Goal: Navigation & Orientation: Find specific page/section

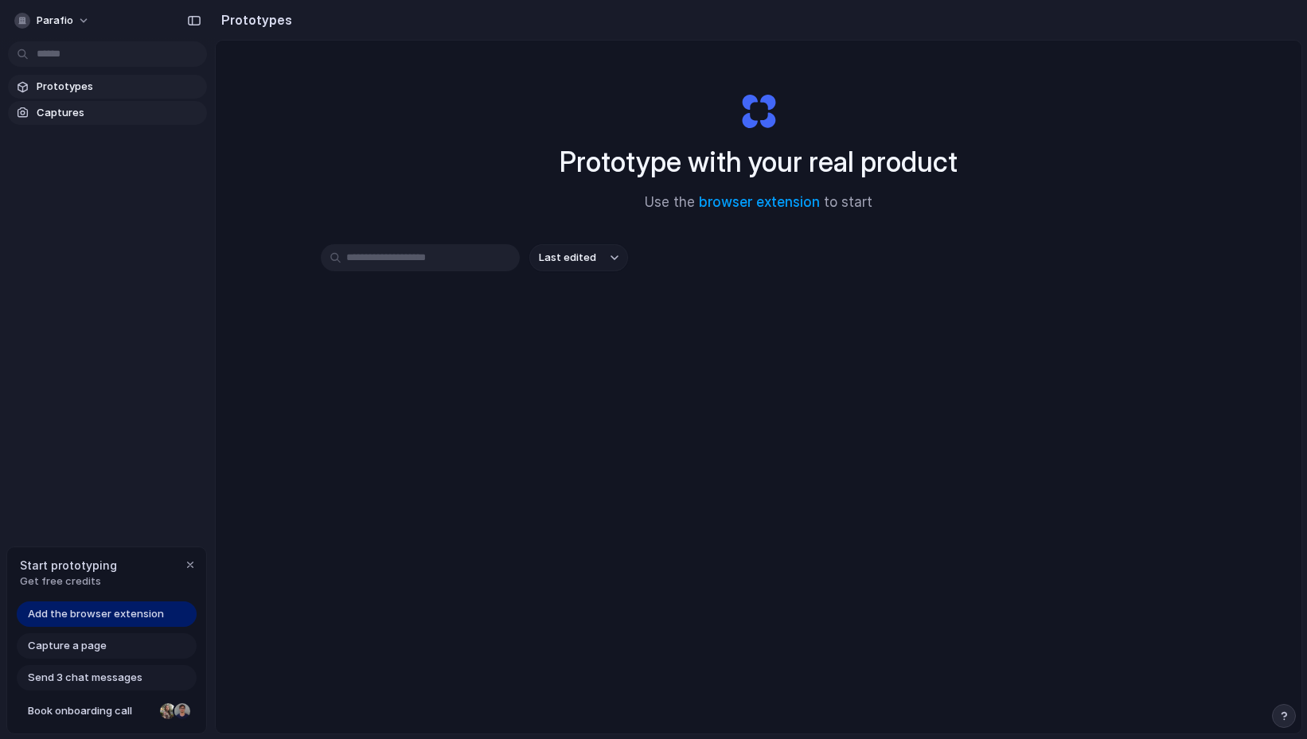
click at [104, 112] on span "Captures" at bounding box center [119, 113] width 164 height 16
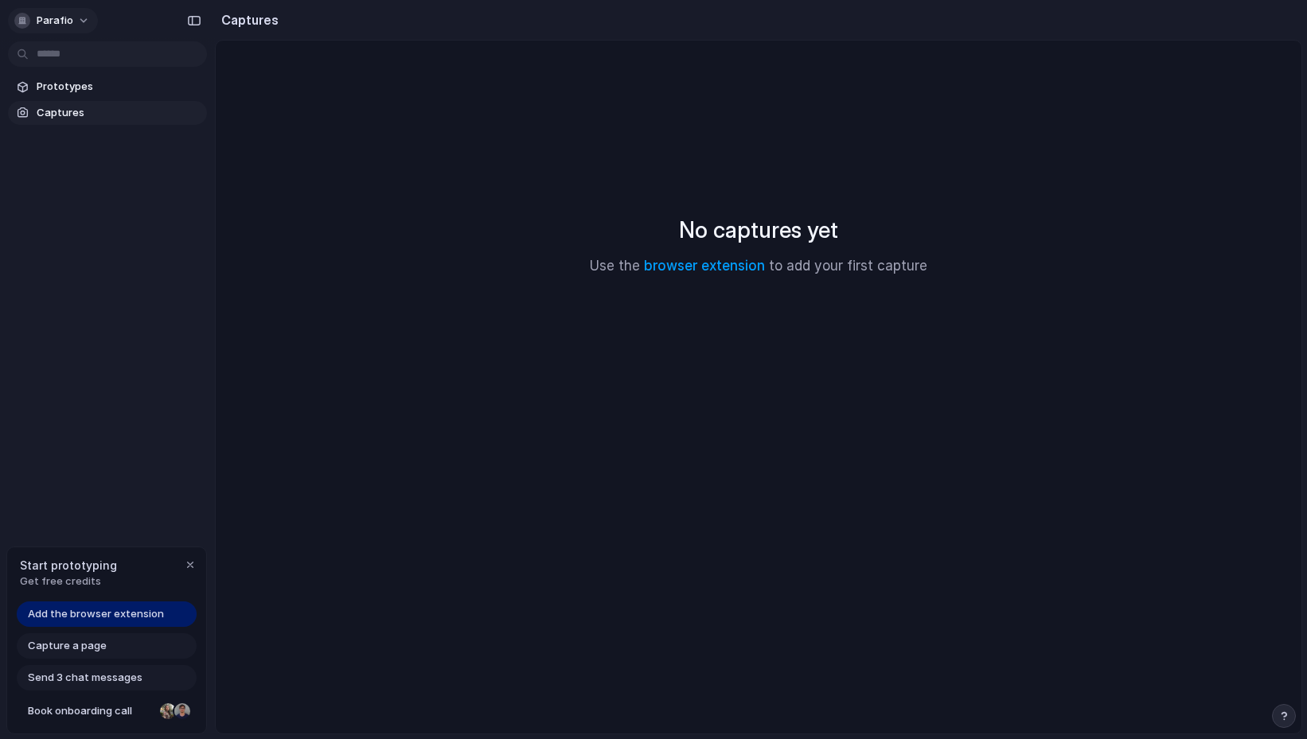
click at [74, 18] on button "Parafio" at bounding box center [53, 20] width 90 height 25
click at [74, 18] on div "Settings Invite members Change theme Sign out" at bounding box center [653, 369] width 1307 height 739
click at [79, 93] on span "Prototypes" at bounding box center [119, 87] width 164 height 16
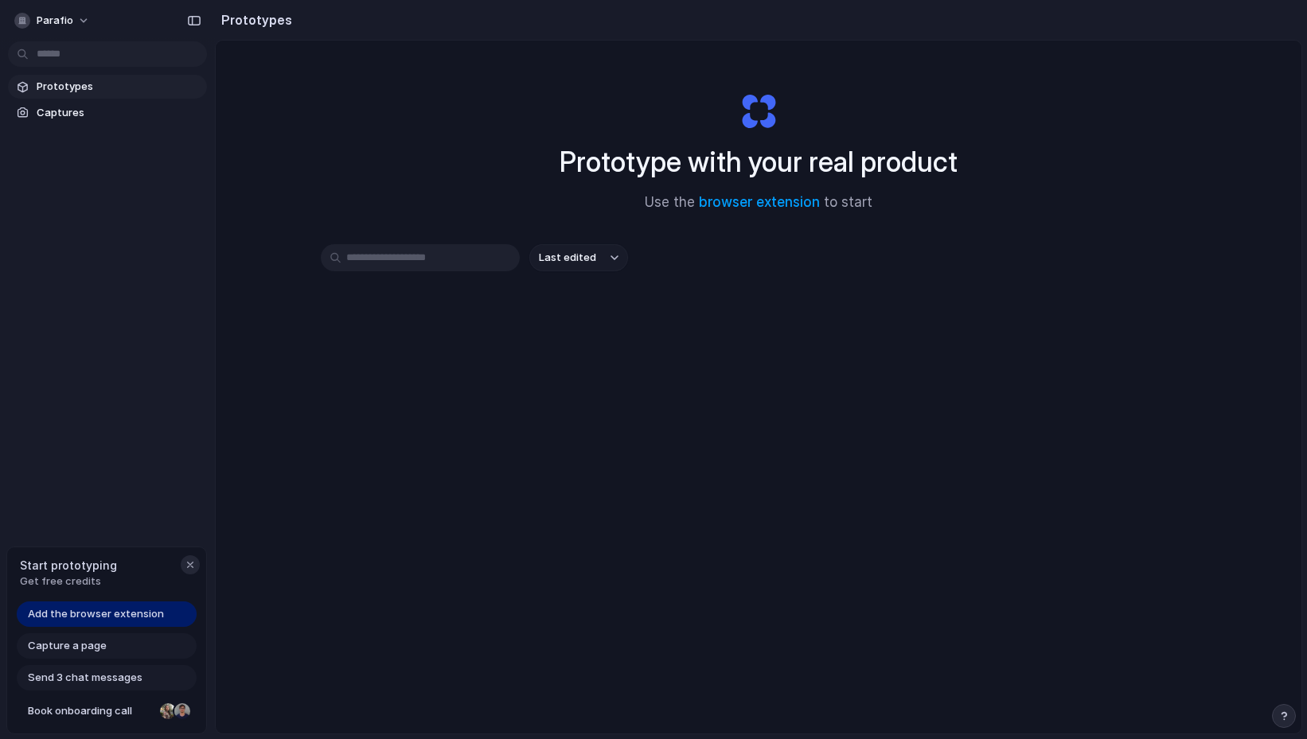
click at [185, 567] on div "button" at bounding box center [190, 565] width 13 height 13
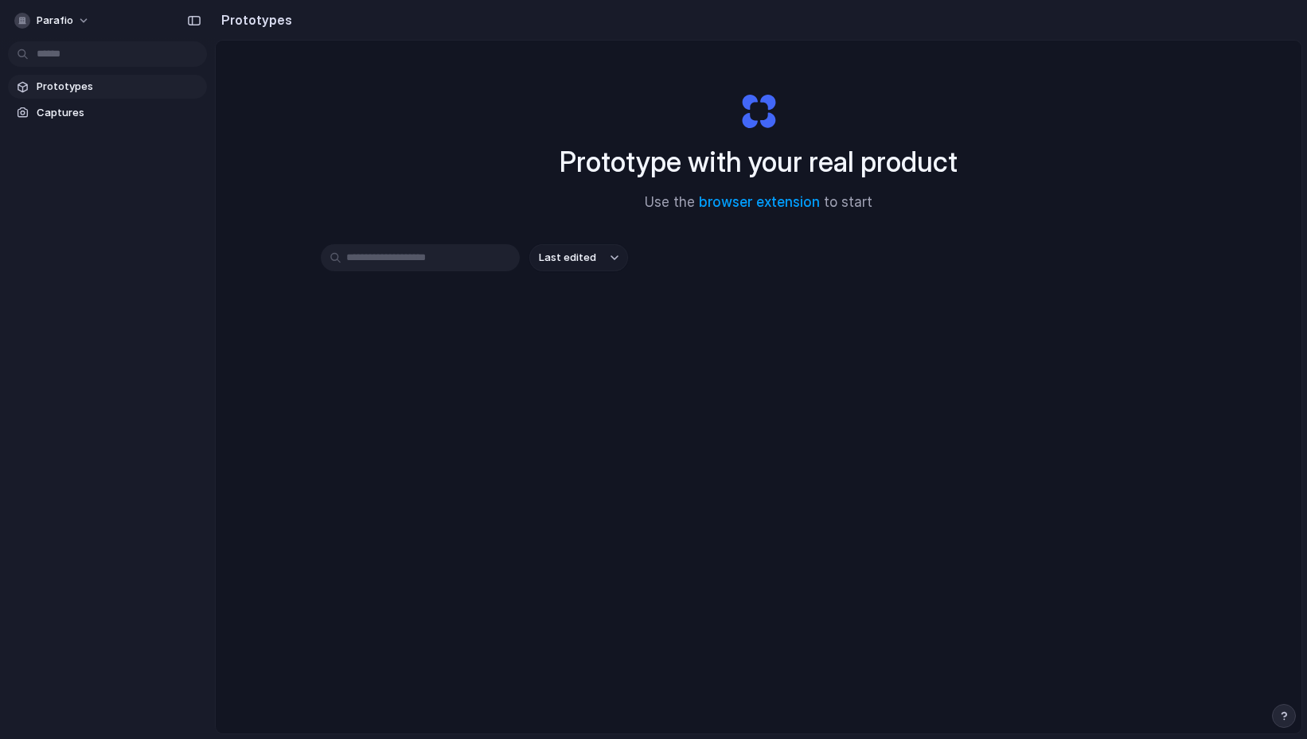
click at [401, 365] on div "Last edited" at bounding box center [758, 314] width 875 height 140
click at [429, 271] on input "text" at bounding box center [420, 257] width 199 height 27
click at [104, 115] on span "Captures" at bounding box center [119, 113] width 164 height 16
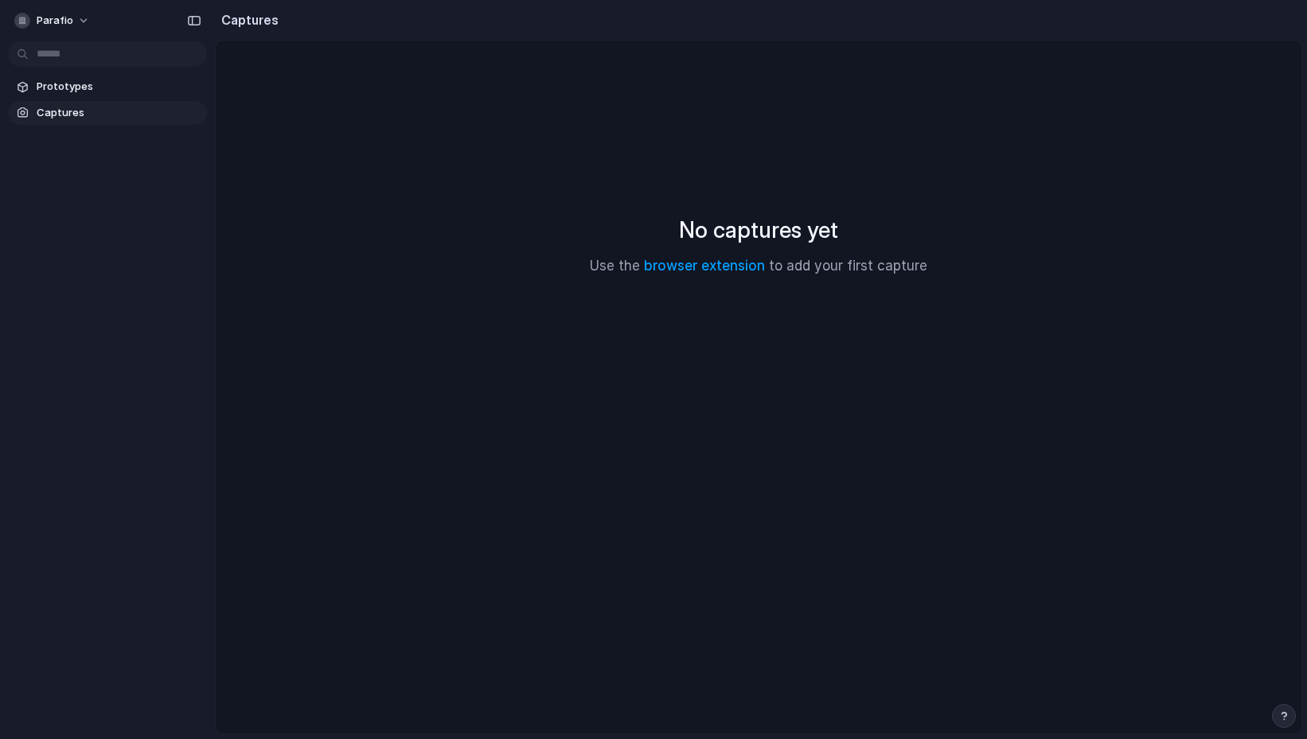
click at [81, 35] on div "Parafio" at bounding box center [107, 19] width 215 height 38
click at [79, 24] on button "Parafio" at bounding box center [53, 20] width 90 height 25
click at [83, 56] on li "Settings" at bounding box center [77, 56] width 132 height 25
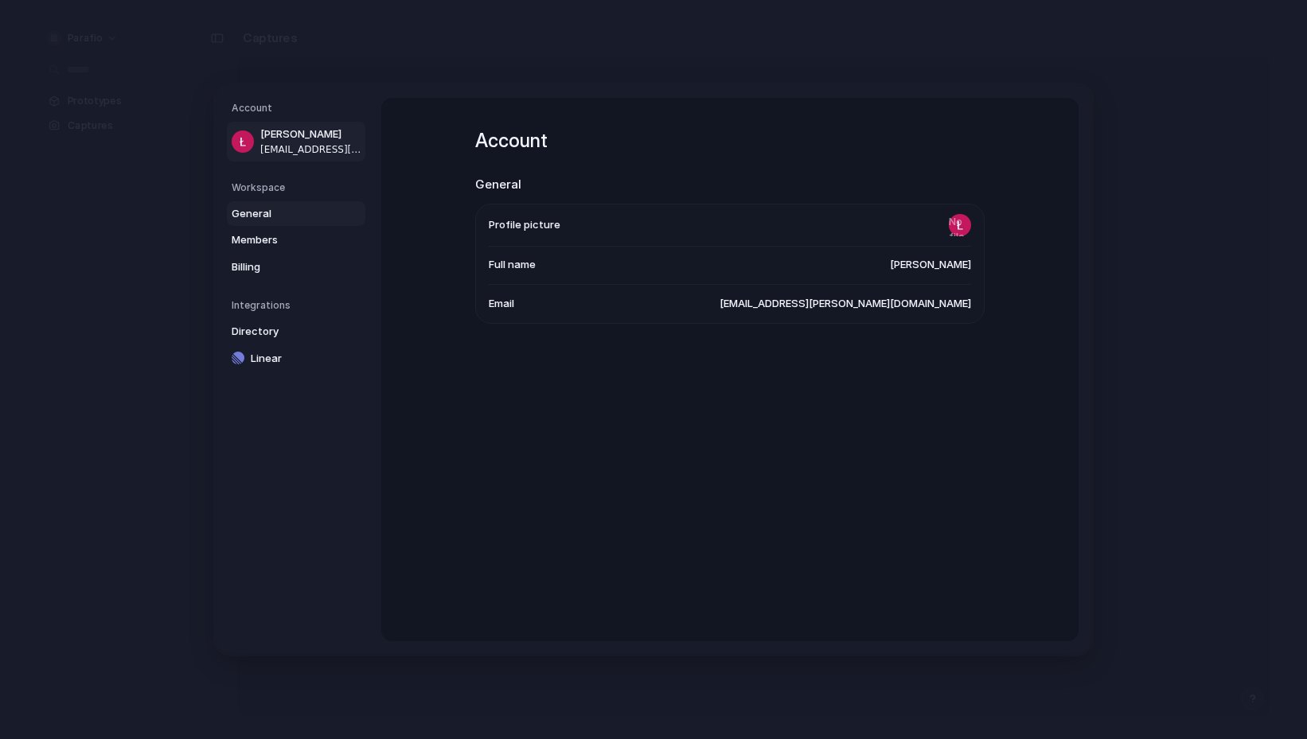
click at [292, 222] on link "General" at bounding box center [296, 213] width 138 height 25
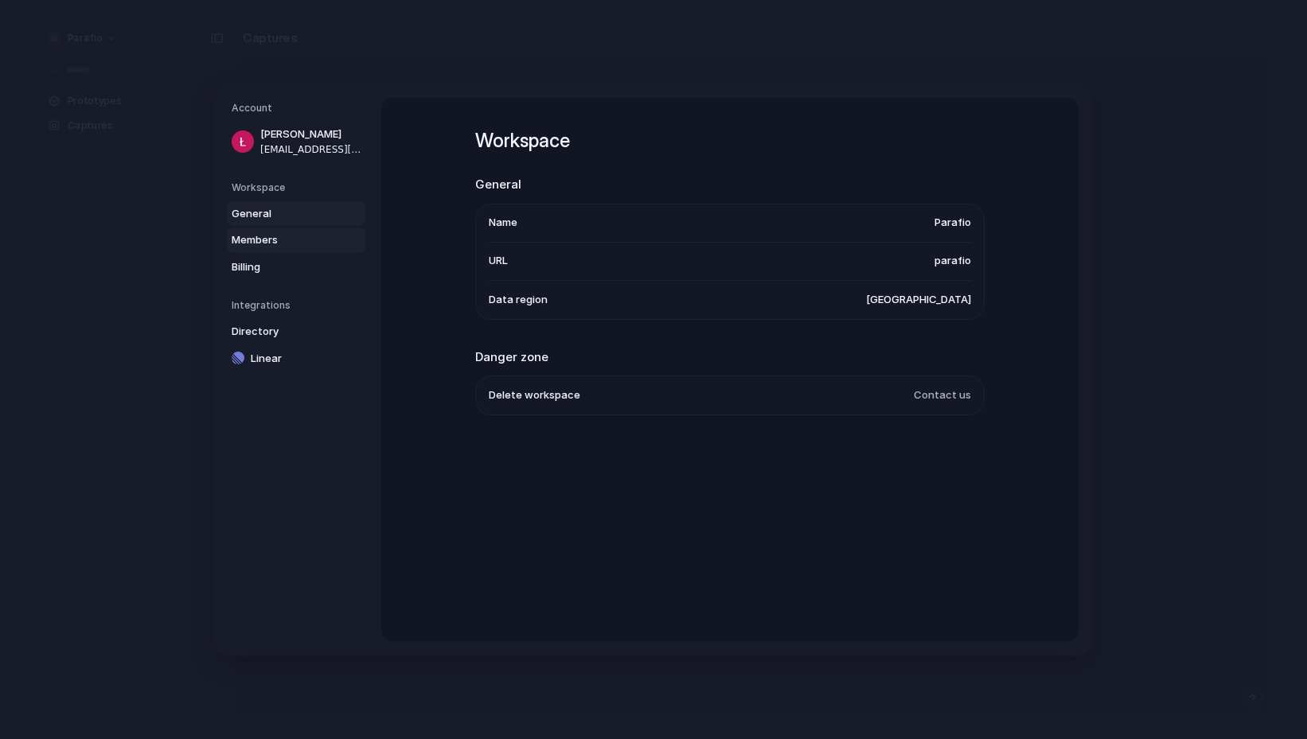
click at [275, 248] on link "Members" at bounding box center [296, 240] width 138 height 25
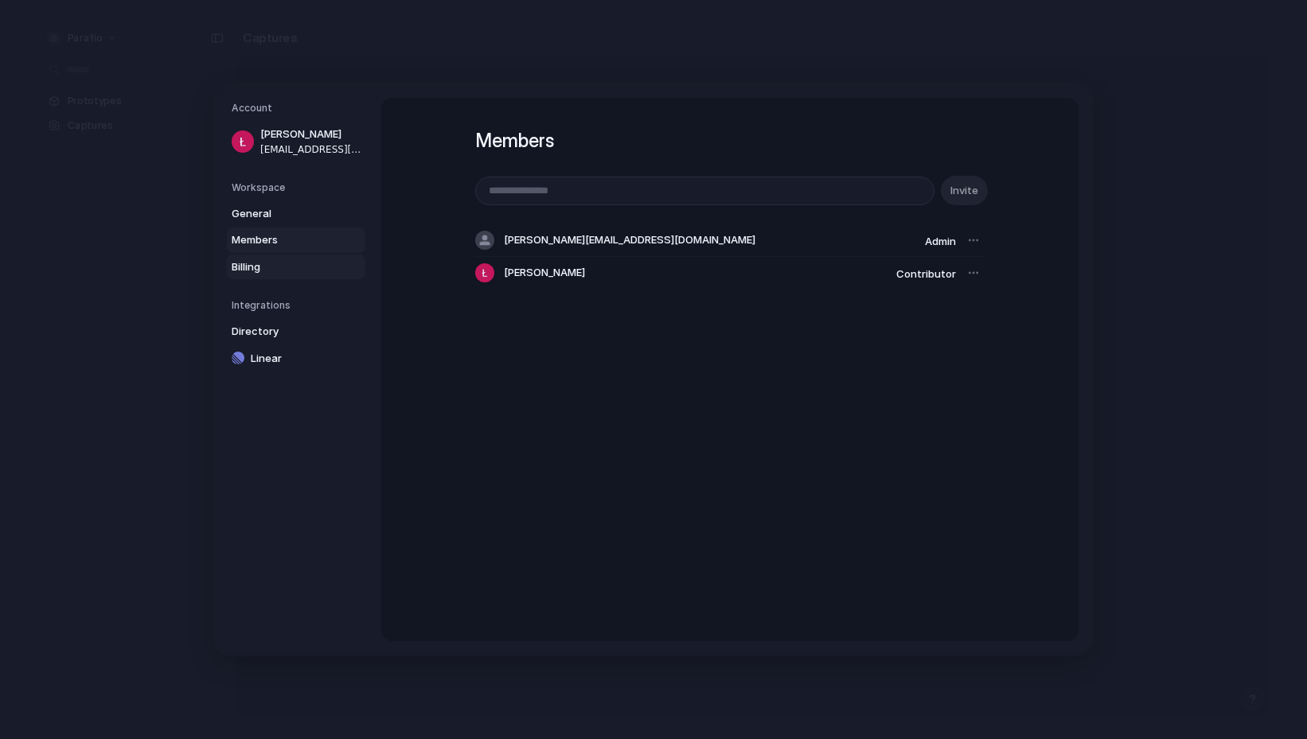
click at [263, 263] on span "Billing" at bounding box center [283, 267] width 102 height 16
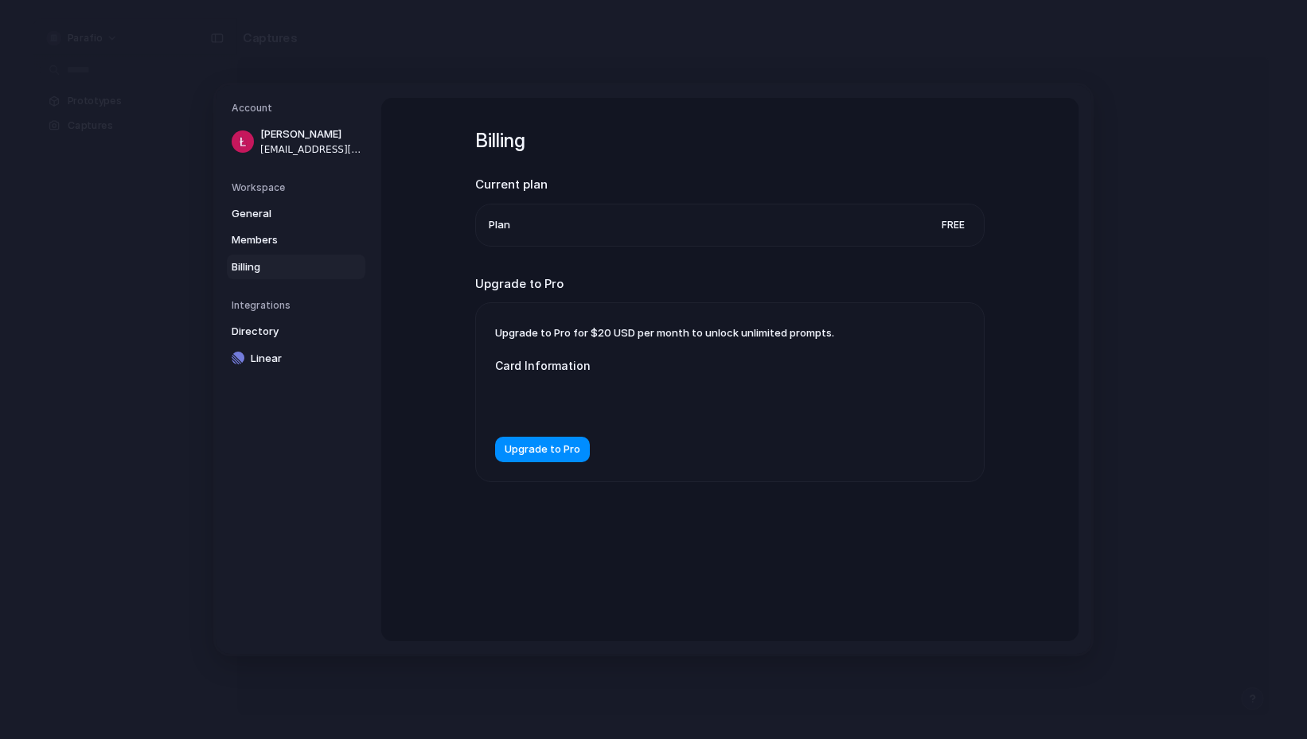
click at [274, 194] on div "Workspace General Members Billing" at bounding box center [299, 230] width 134 height 99
click at [269, 209] on span "General" at bounding box center [283, 214] width 102 height 16
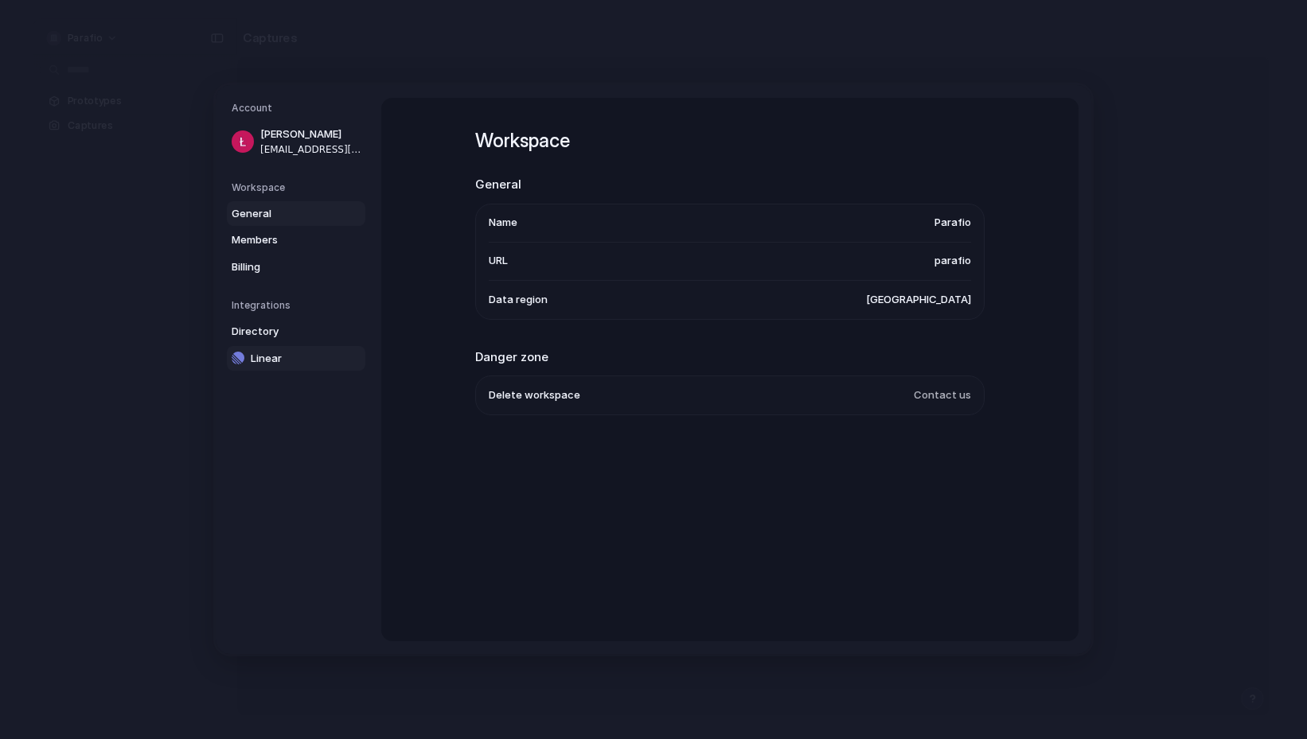
click at [258, 364] on span "Linear" at bounding box center [302, 359] width 102 height 16
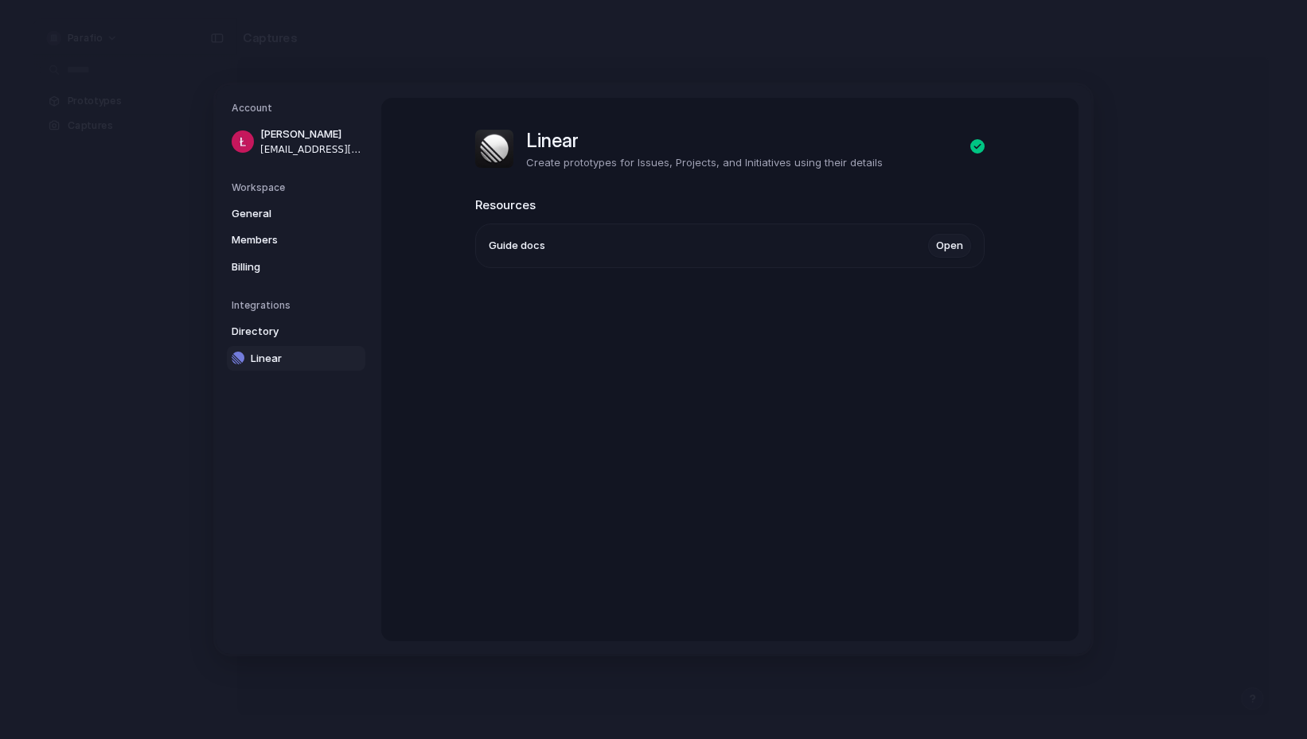
click at [960, 243] on link "Open" at bounding box center [949, 246] width 43 height 24
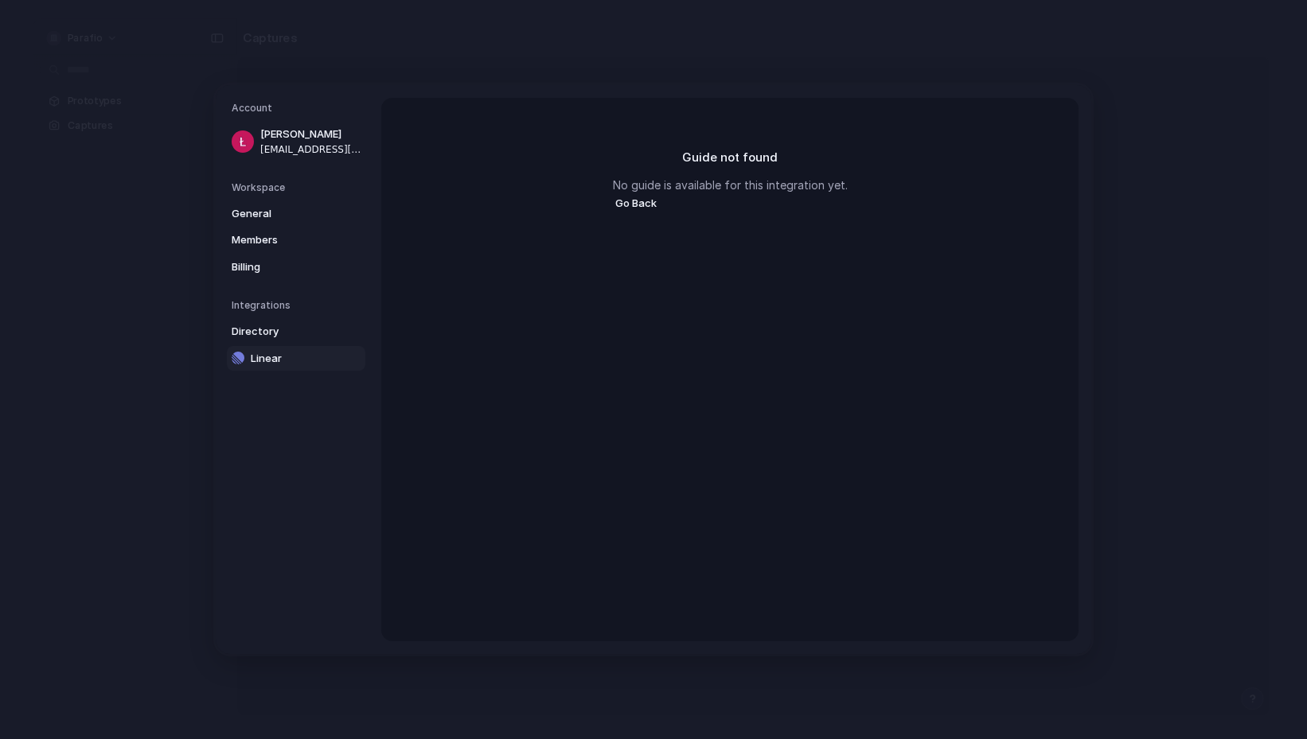
click at [629, 204] on button "Go Back" at bounding box center [636, 203] width 46 height 21
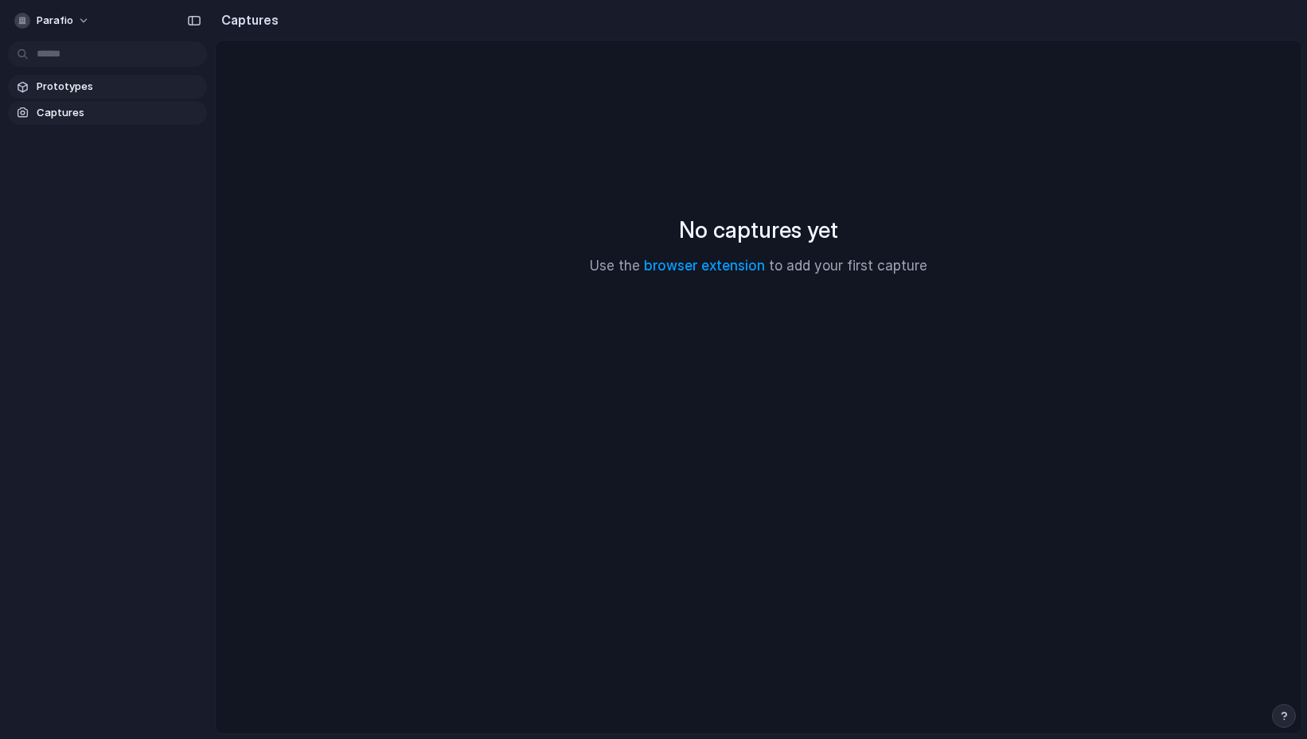
click at [108, 81] on span "Prototypes" at bounding box center [119, 87] width 164 height 16
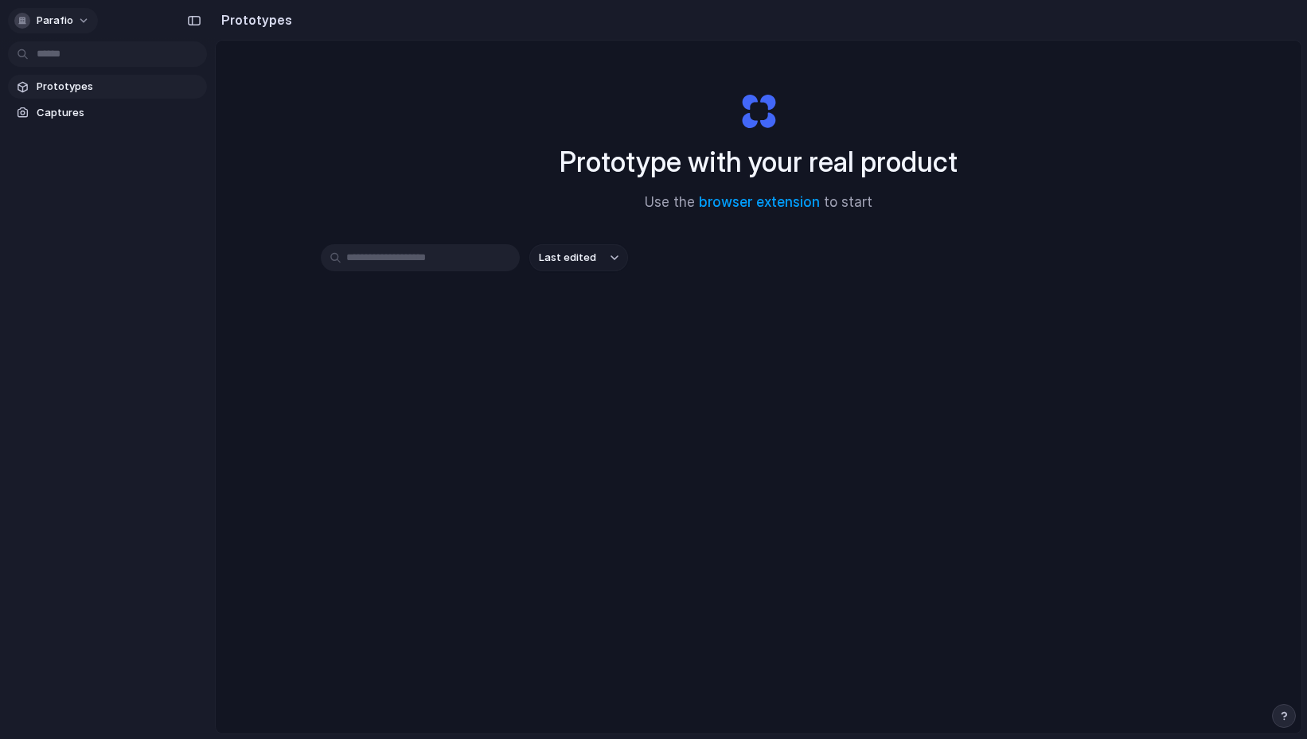
click at [67, 23] on span "Parafio" at bounding box center [55, 21] width 37 height 16
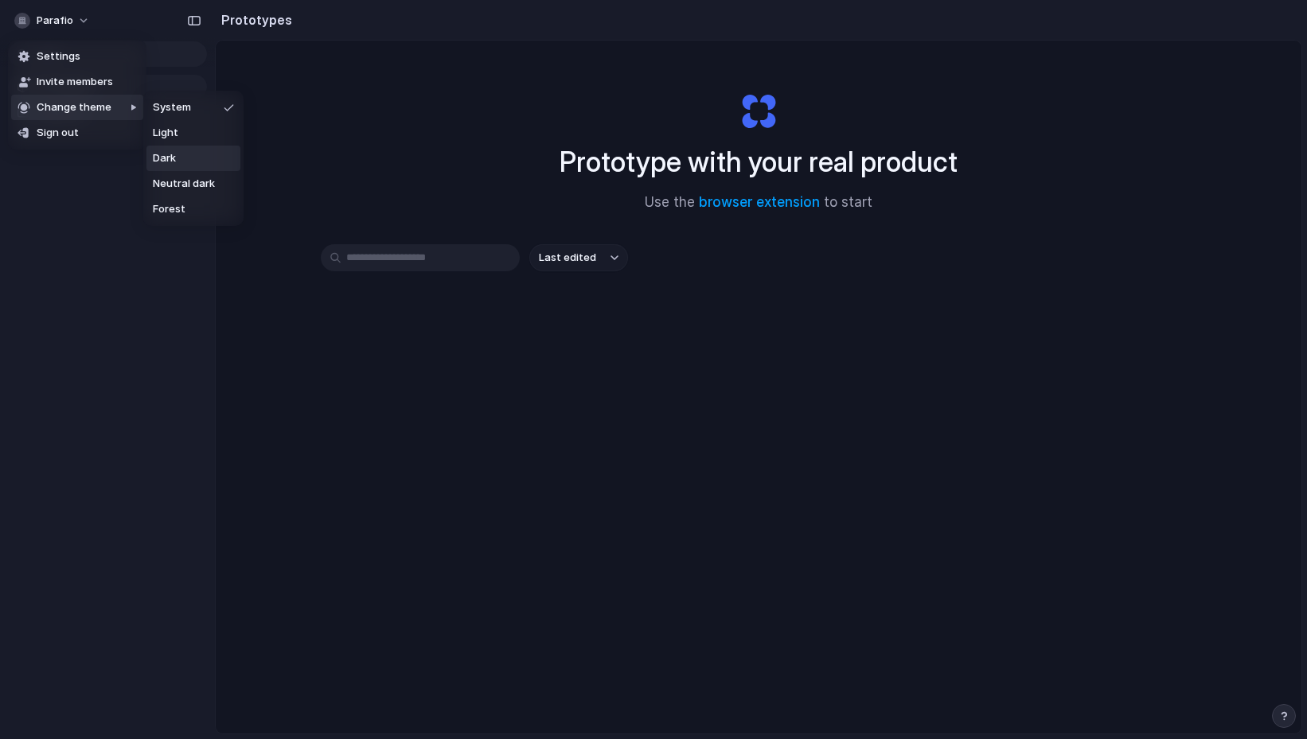
click at [711, 431] on div "Settings Invite members Change theme Sign out" at bounding box center [653, 369] width 1307 height 739
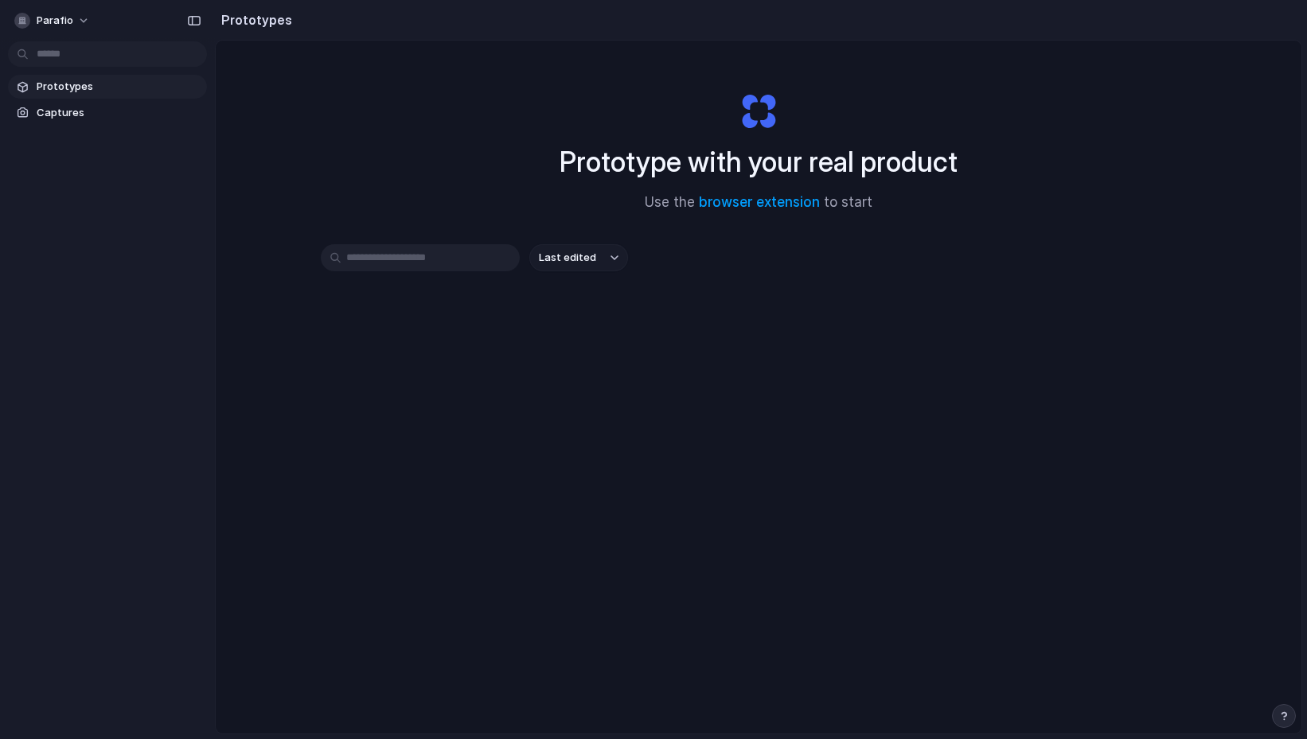
click at [450, 250] on input "text" at bounding box center [420, 257] width 199 height 27
click at [57, 105] on span "Captures" at bounding box center [119, 113] width 164 height 16
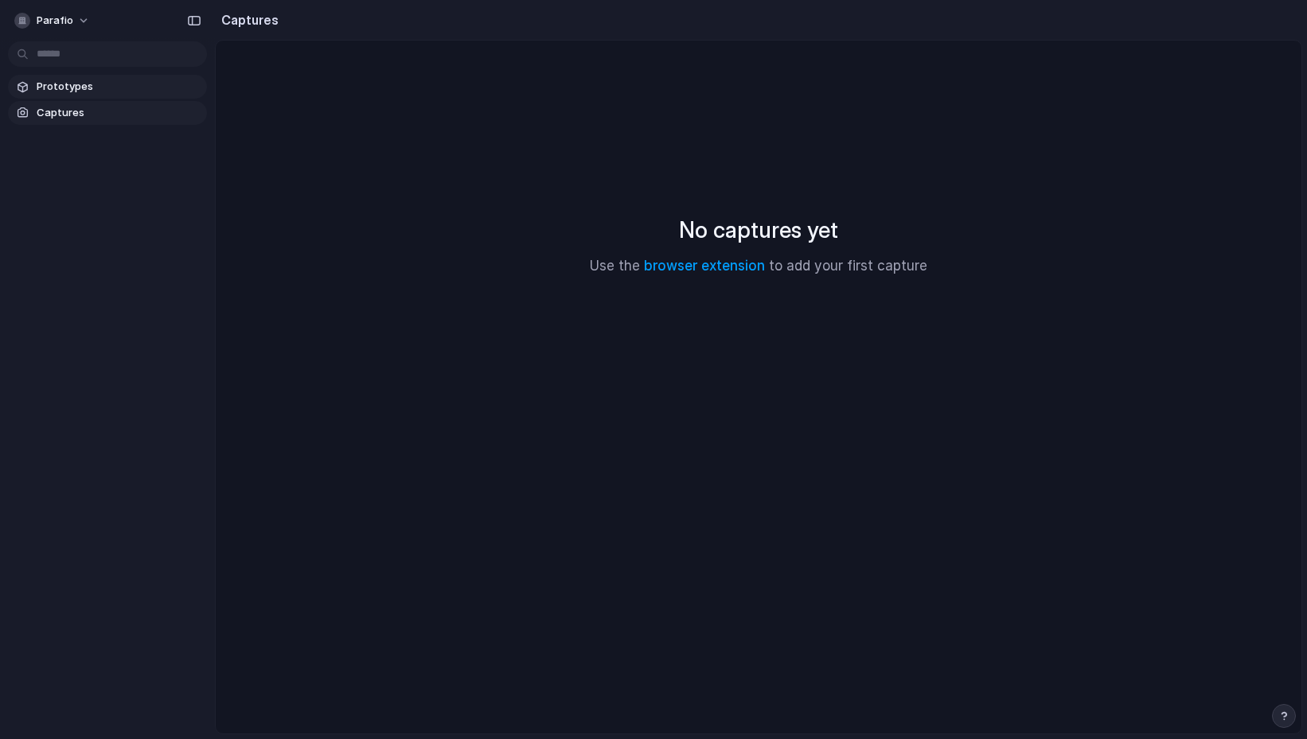
click at [68, 93] on span "Prototypes" at bounding box center [119, 87] width 164 height 16
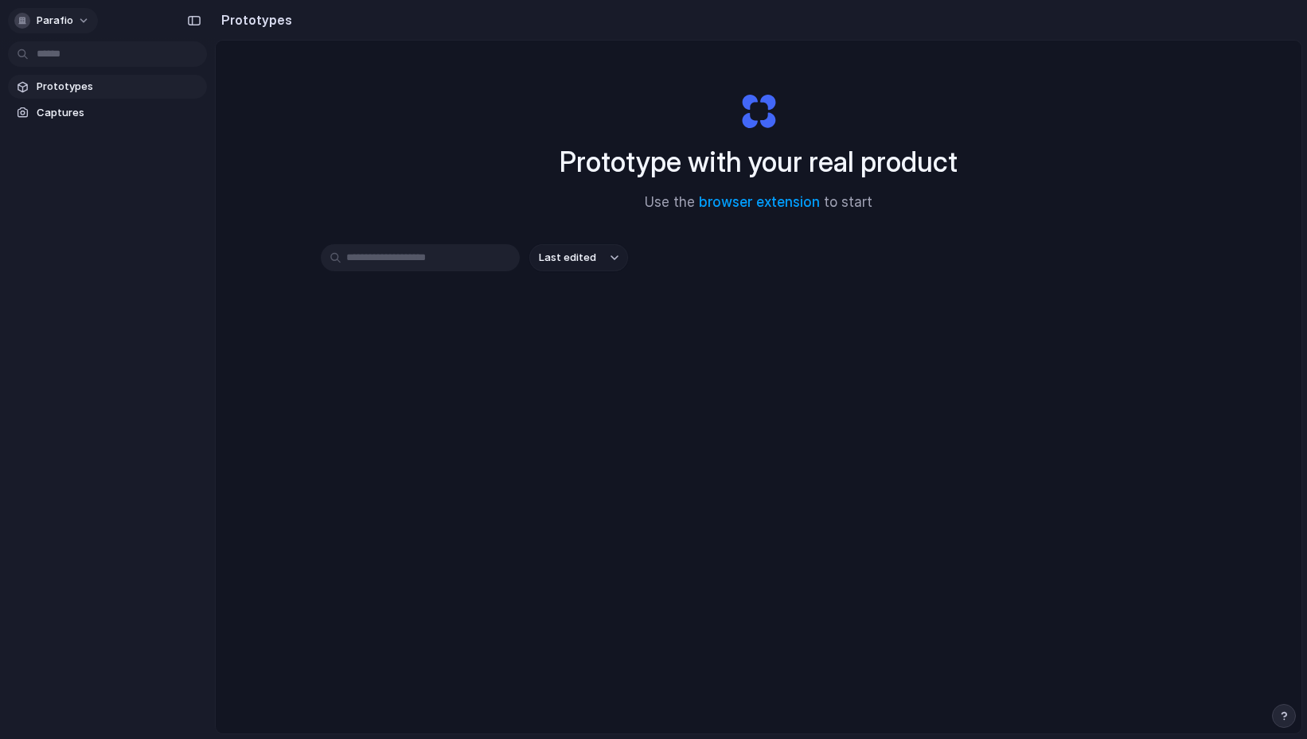
click at [61, 23] on span "Parafio" at bounding box center [55, 21] width 37 height 16
click at [89, 245] on div "Settings Invite members Change theme Sign out" at bounding box center [653, 369] width 1307 height 739
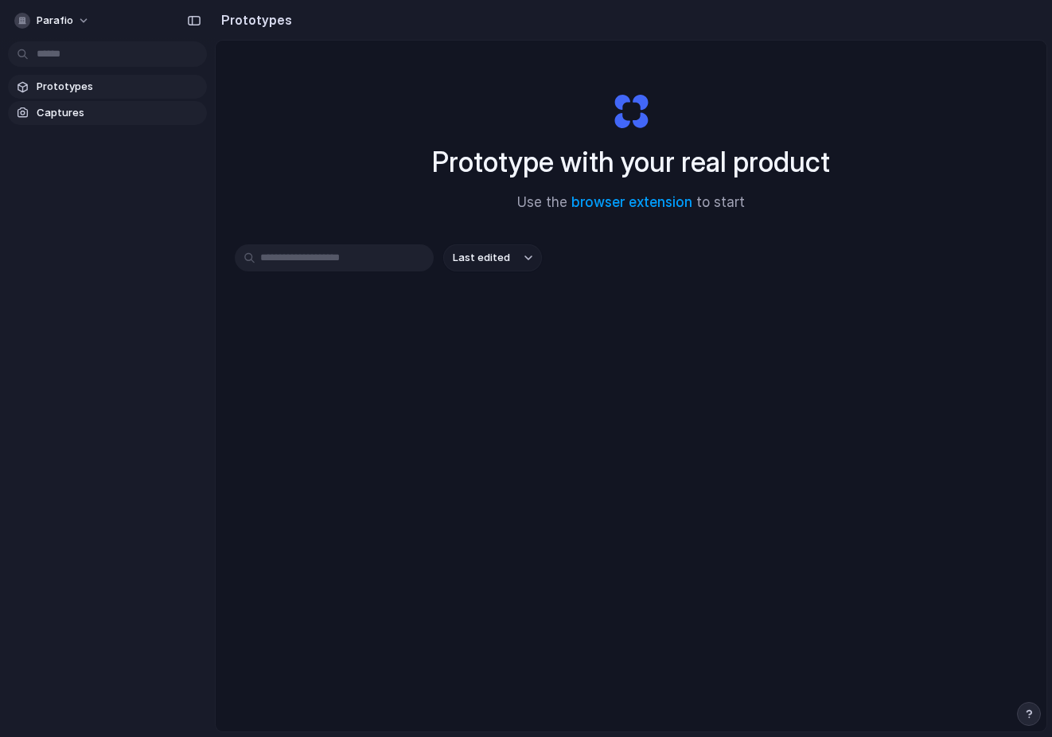
click at [120, 118] on span "Captures" at bounding box center [119, 113] width 164 height 16
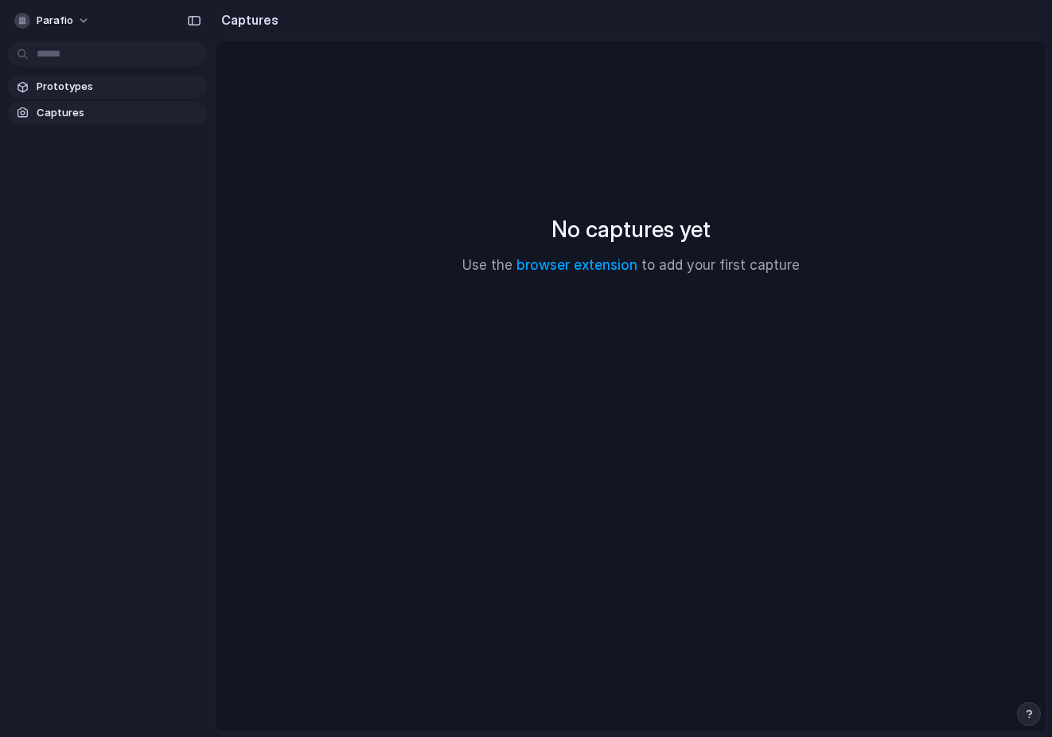
click at [109, 87] on span "Prototypes" at bounding box center [119, 87] width 164 height 16
